Goal: Task Accomplishment & Management: Use online tool/utility

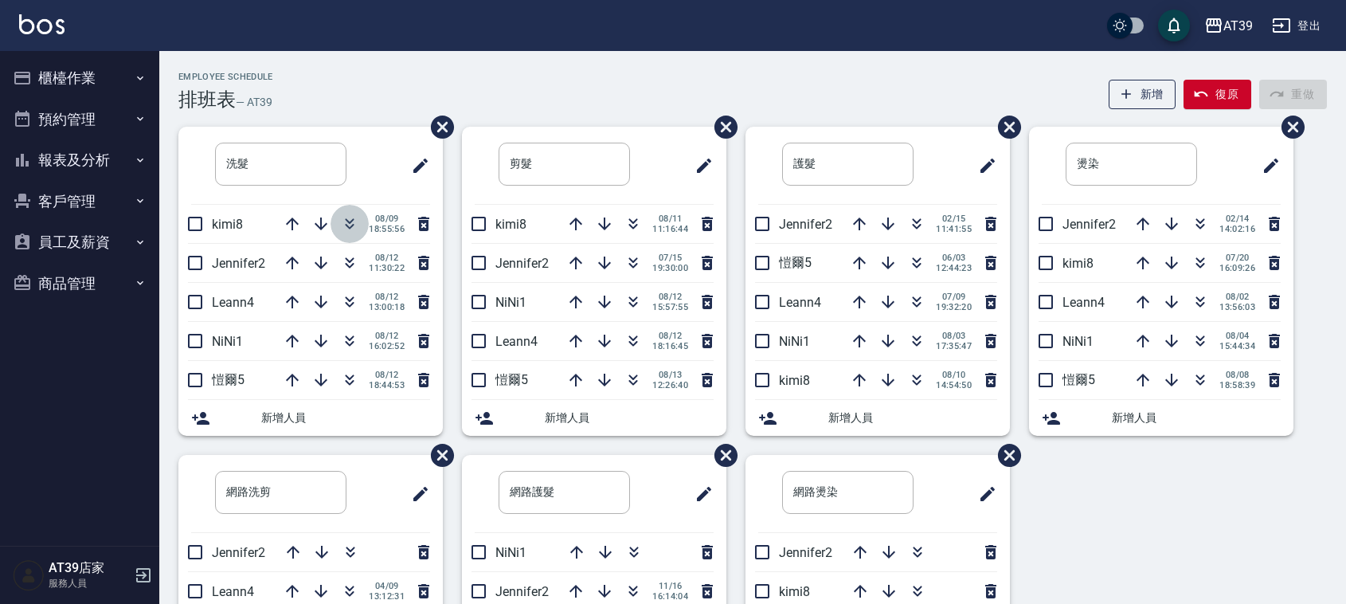
click at [348, 225] on icon "button" at bounding box center [349, 223] width 19 height 19
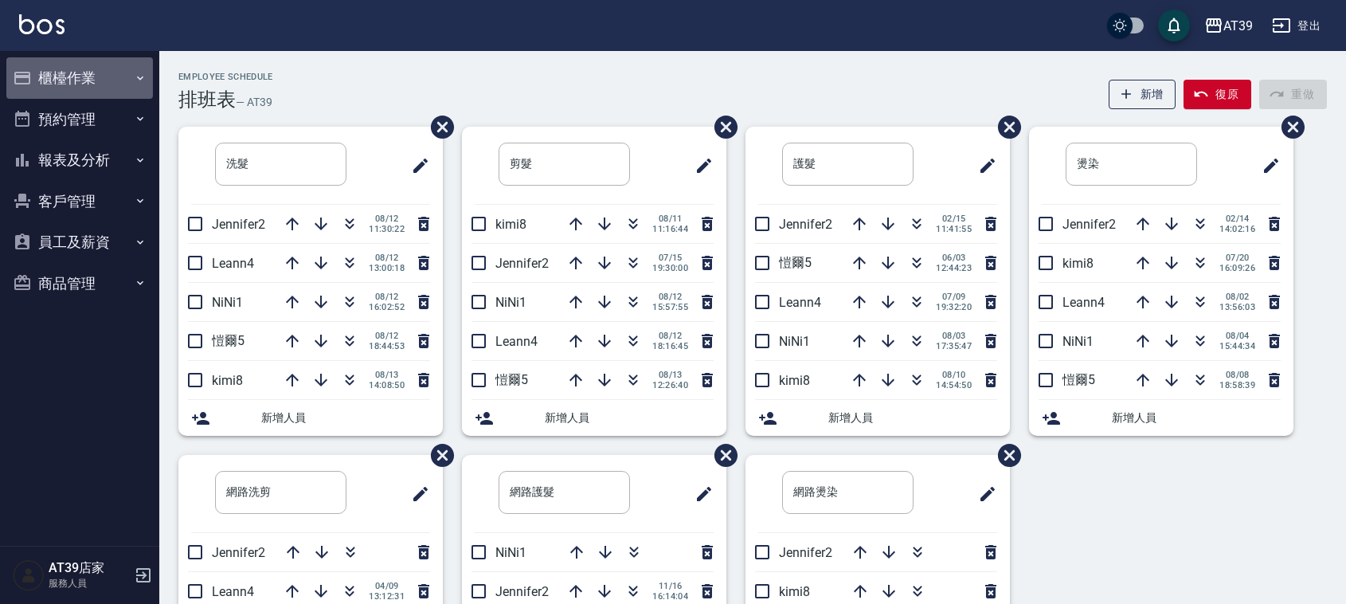
click at [112, 64] on button "櫃檯作業" at bounding box center [79, 77] width 147 height 41
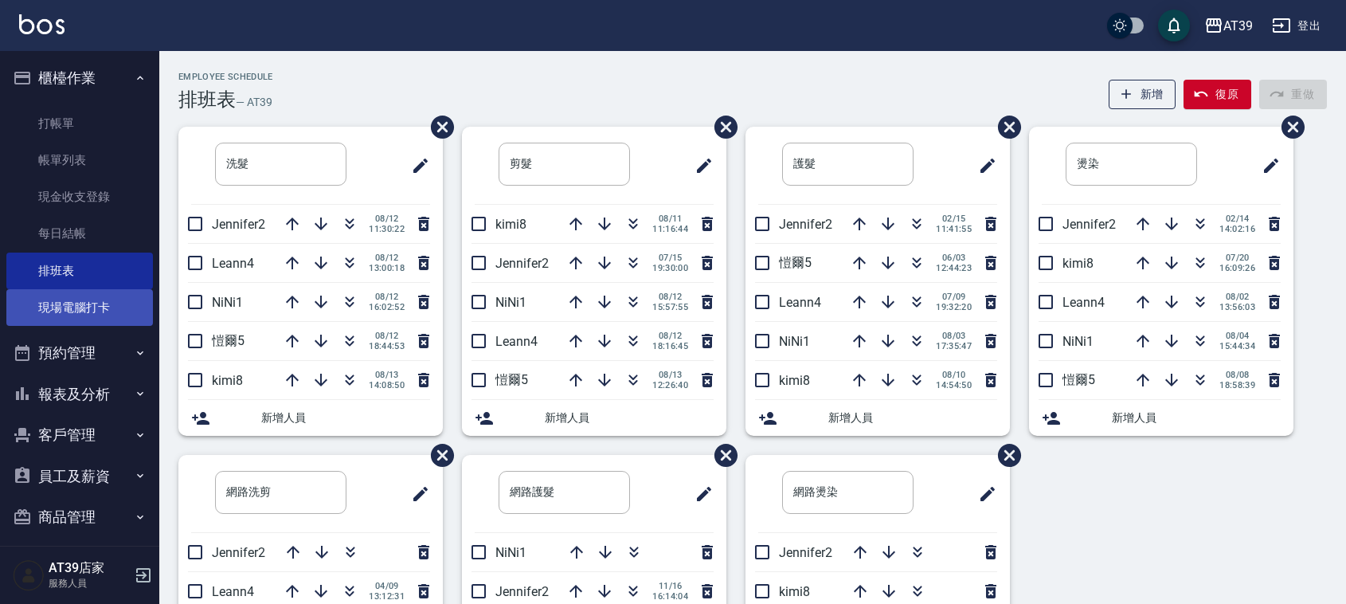
click at [72, 291] on link "現場電腦打卡" at bounding box center [79, 307] width 147 height 37
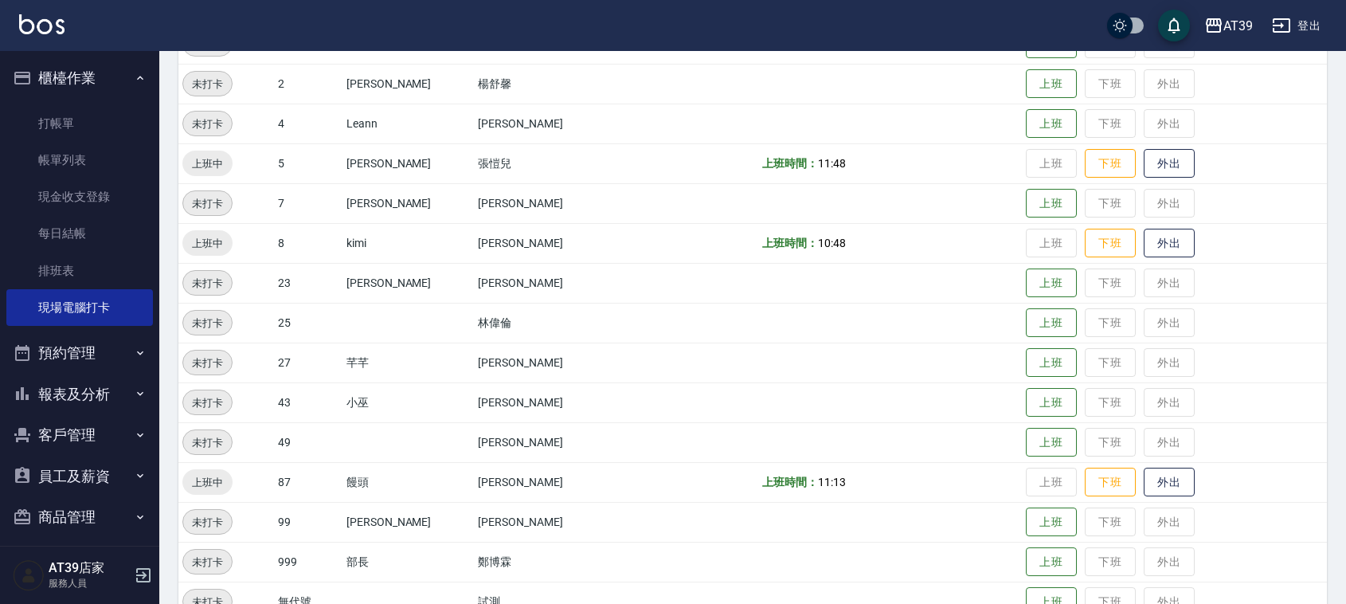
scroll to position [170, 0]
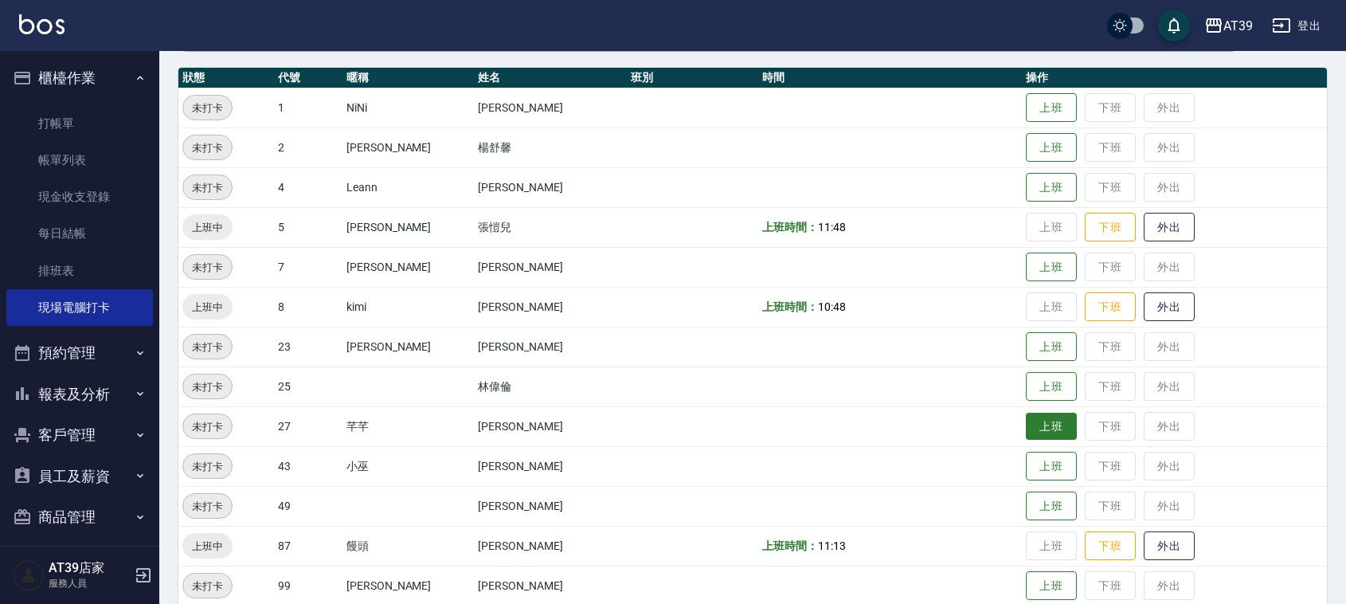
click at [1026, 428] on button "上班" at bounding box center [1051, 427] width 51 height 28
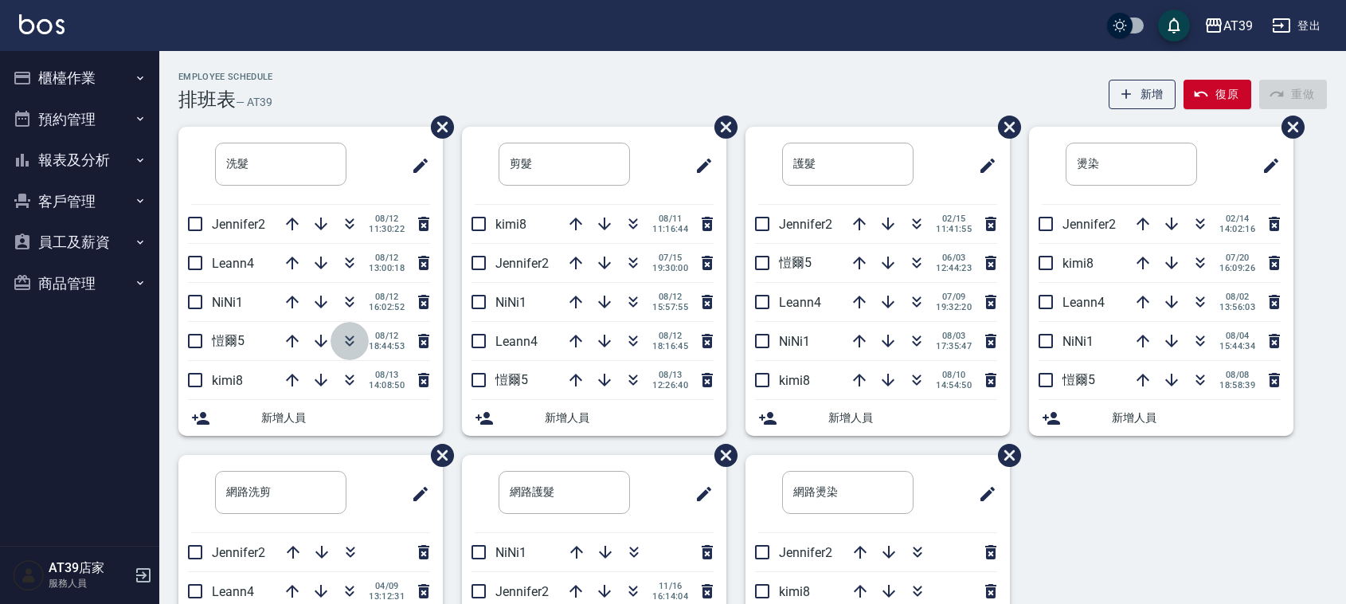
click at [348, 339] on icon "button" at bounding box center [349, 340] width 19 height 19
